Goal: Transaction & Acquisition: Purchase product/service

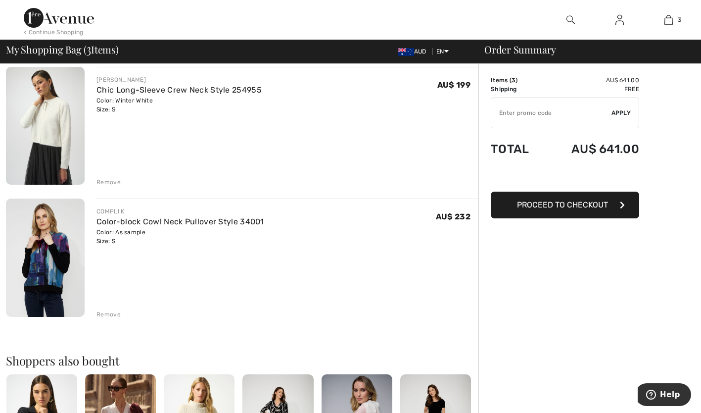
scroll to position [205, 0]
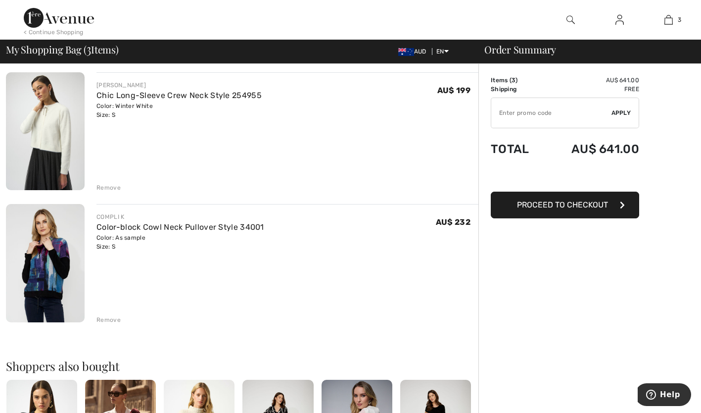
click at [118, 319] on div "Remove" at bounding box center [108, 319] width 24 height 9
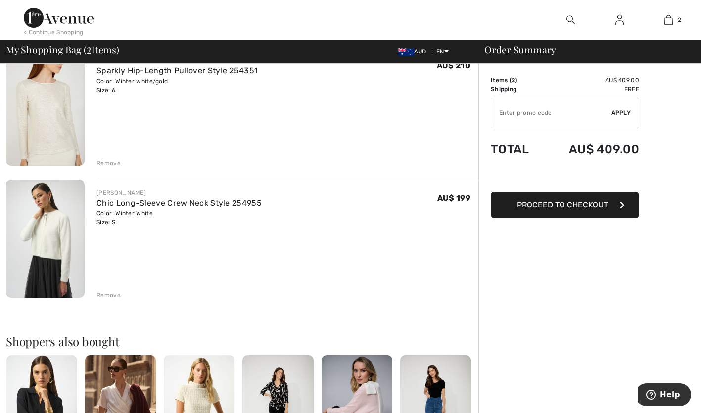
scroll to position [95, 0]
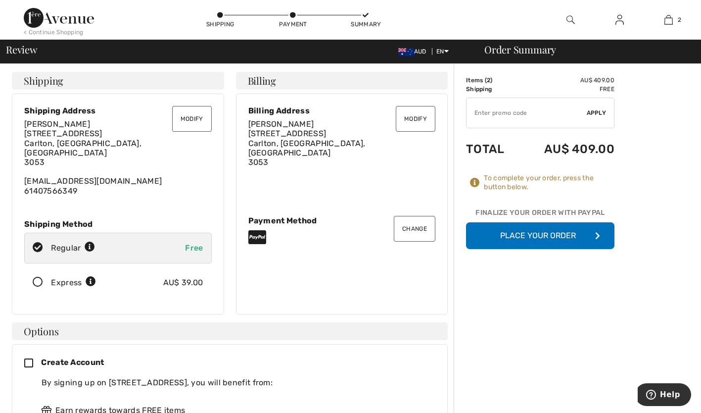
click at [189, 117] on button "Modify" at bounding box center [192, 119] width 40 height 26
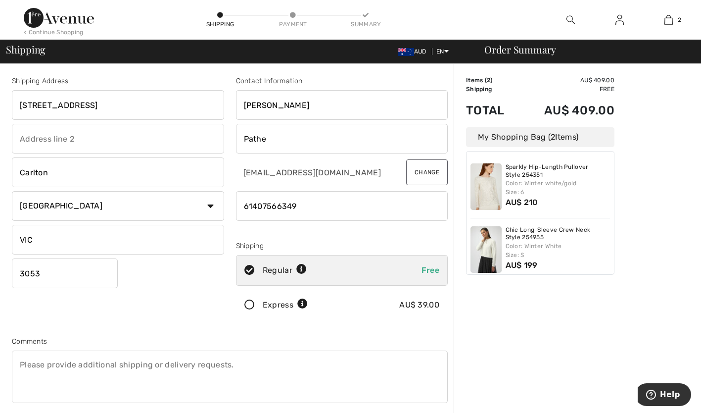
click at [62, 143] on input "text" at bounding box center [118, 139] width 212 height 30
type input "UNIT 5"
click at [119, 317] on div "Shipping Address 93 Pelham St UNIT 5 Carlton Country Canada United States Afgha…" at bounding box center [118, 200] width 224 height 248
click at [424, 171] on button "Change" at bounding box center [427, 172] width 42 height 26
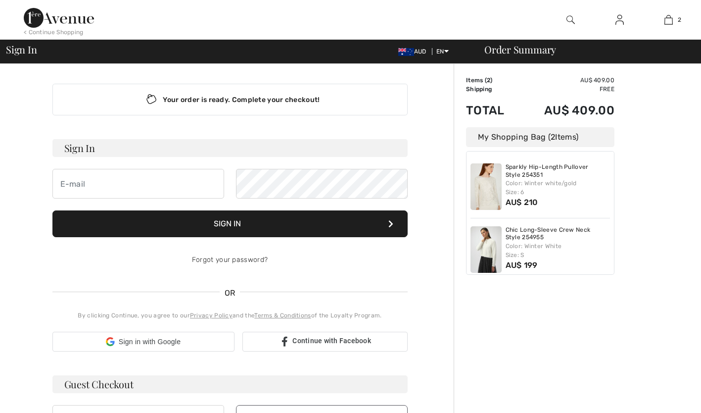
click at [237, 101] on div "Your order is ready. Complete your checkout!" at bounding box center [229, 100] width 355 height 32
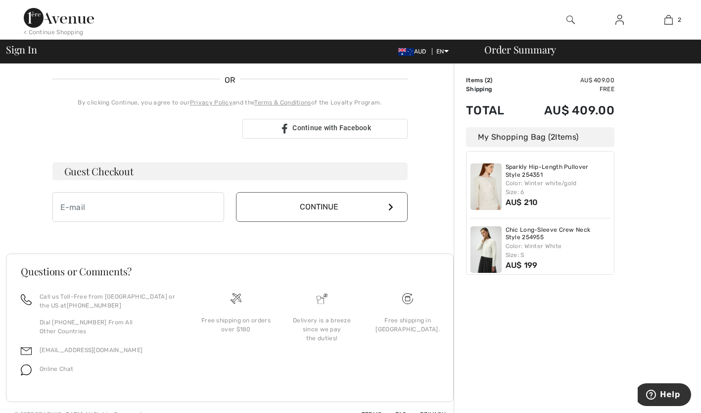
scroll to position [218, 0]
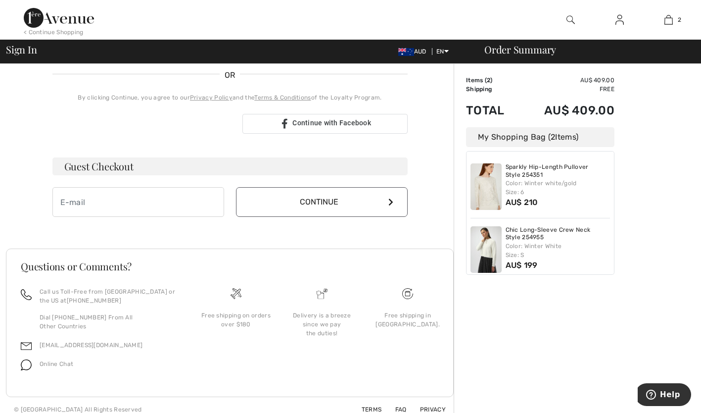
click at [334, 203] on button "Continue" at bounding box center [322, 202] width 172 height 30
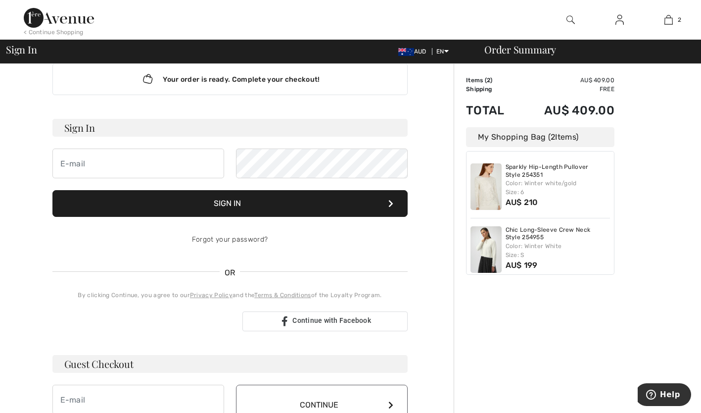
scroll to position [0, 0]
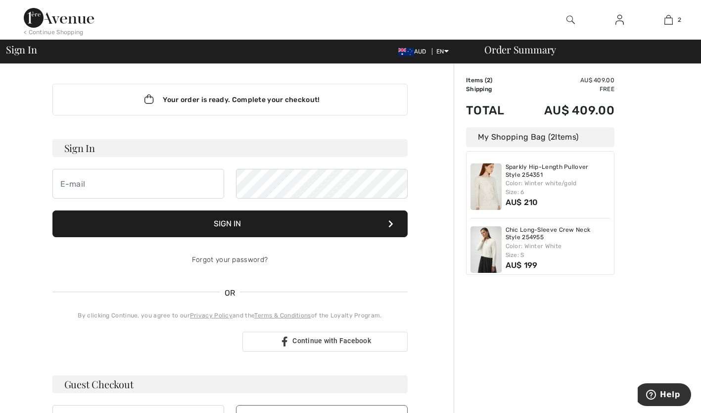
click at [148, 100] on icon "Lottie animation" at bounding box center [149, 100] width 8 height 6
click at [148, 100] on icon "Lottie animation" at bounding box center [149, 99] width 19 height 15
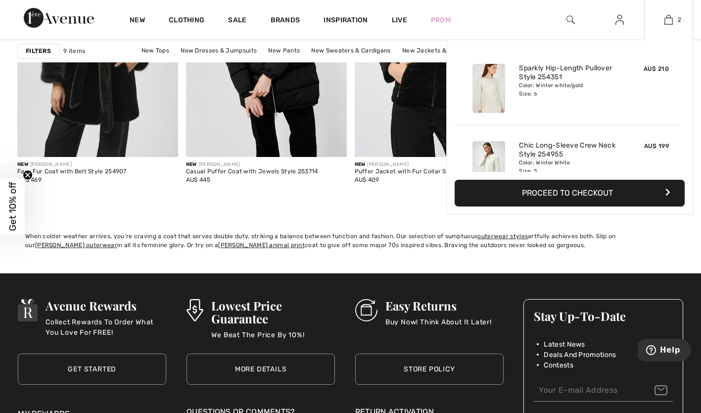
click at [552, 194] on button "Proceed to Checkout" at bounding box center [570, 193] width 230 height 27
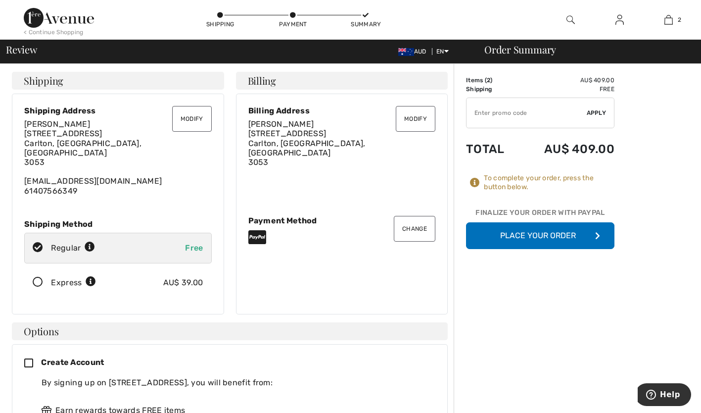
click at [194, 114] on button "Modify" at bounding box center [192, 119] width 40 height 26
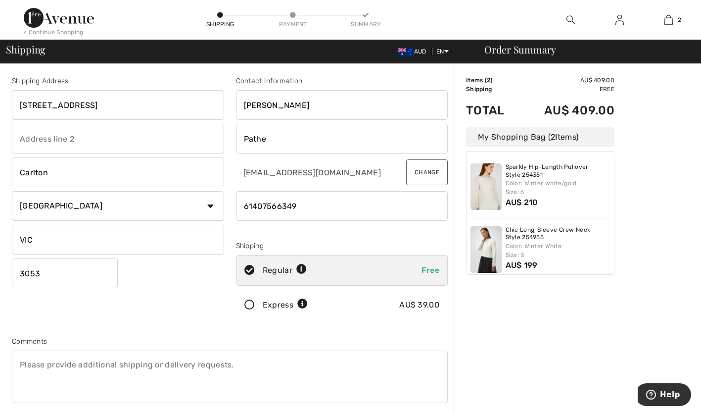
click at [122, 139] on input "text" at bounding box center [118, 139] width 212 height 30
type input "UNIT 5"
click at [47, 321] on div "Shipping Address 93 Pelham St UNIT 5 Carlton Country Canada United States Afgha…" at bounding box center [118, 200] width 224 height 248
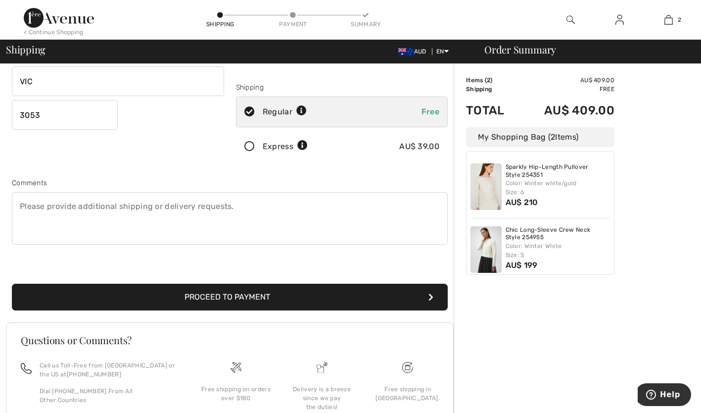
scroll to position [158, 0]
click at [208, 298] on button "Proceed to Payment" at bounding box center [230, 296] width 436 height 27
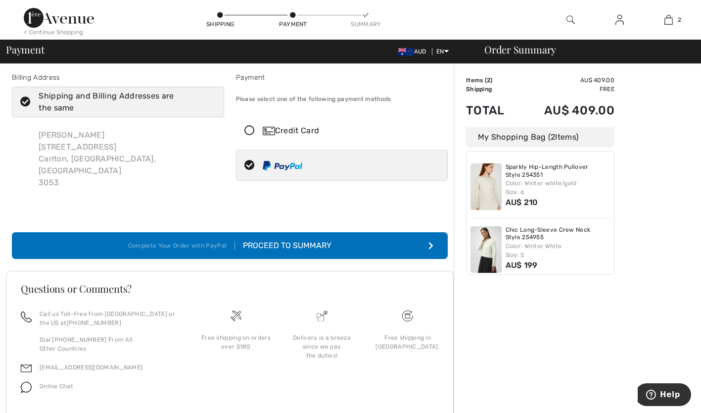
scroll to position [14, 0]
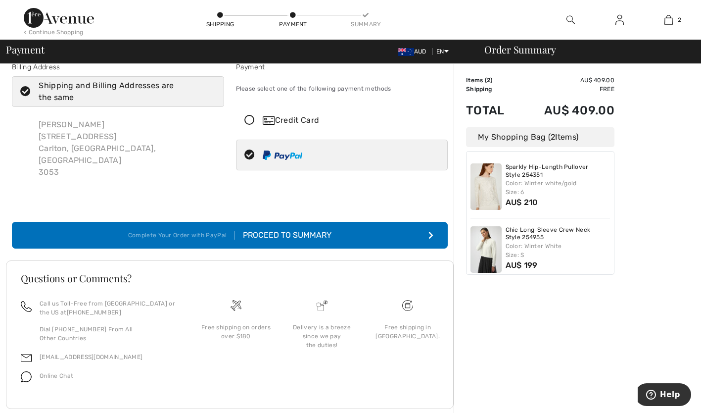
click at [267, 229] on div "Proceed to Summary" at bounding box center [283, 235] width 96 height 12
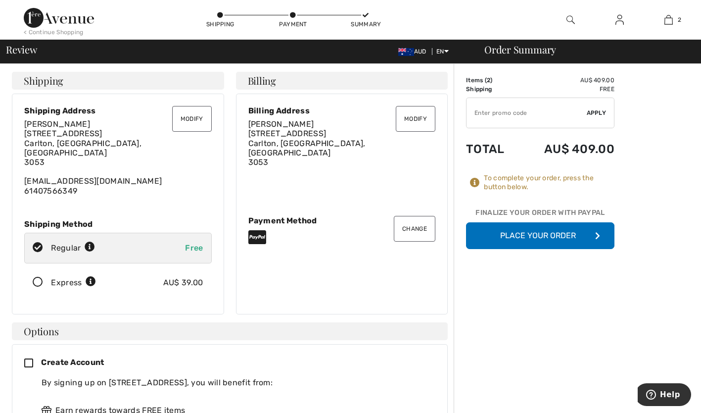
click at [544, 234] on button "Place Your Order" at bounding box center [540, 235] width 148 height 27
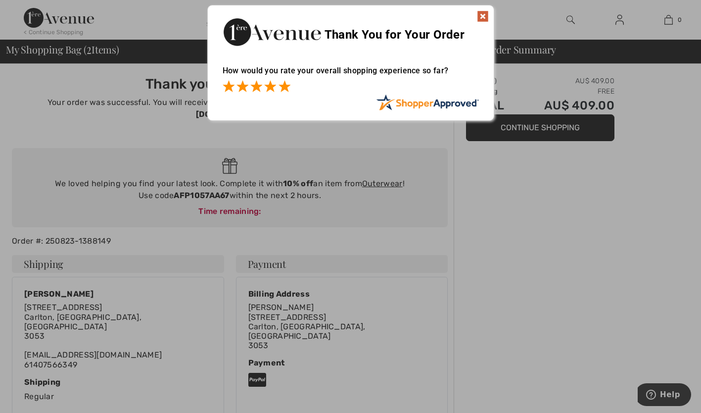
click at [284, 88] on span at bounding box center [285, 86] width 12 height 12
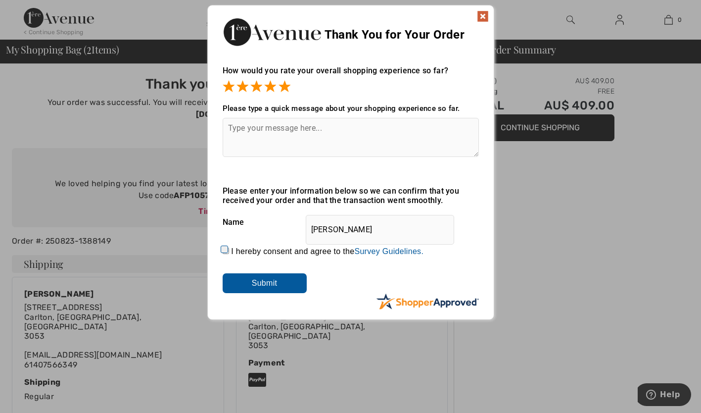
click at [480, 16] on img at bounding box center [483, 16] width 12 height 12
